Goal: Information Seeking & Learning: Learn about a topic

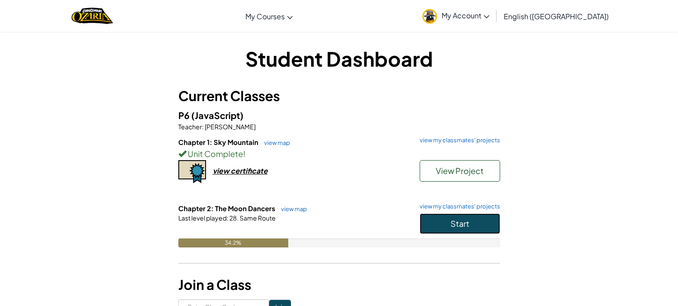
click at [443, 224] on button "Start" at bounding box center [460, 223] width 80 height 21
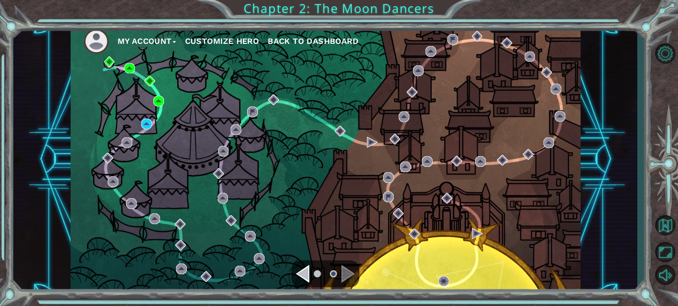
click at [307, 274] on div "Navigate to the previous page" at bounding box center [302, 274] width 13 height 18
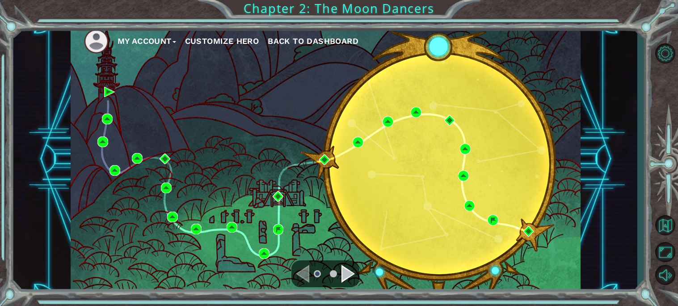
click at [343, 272] on div "Navigate to the next page" at bounding box center [348, 274] width 13 height 18
